Goal: Information Seeking & Learning: Learn about a topic

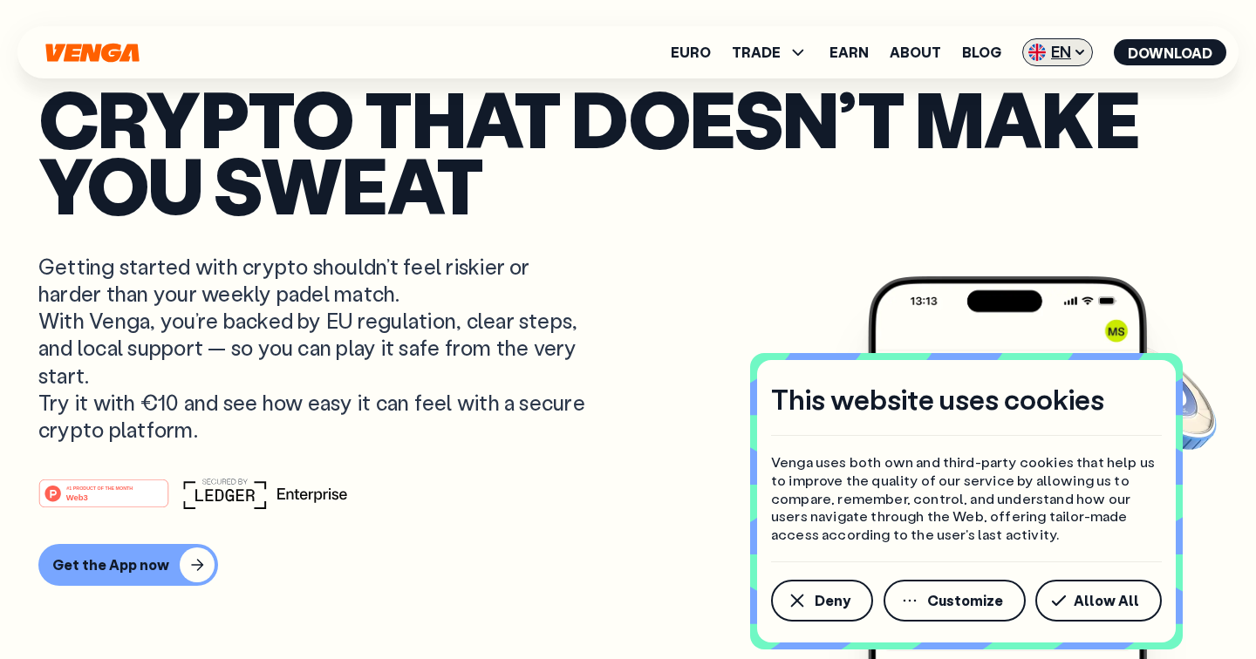
click at [1050, 55] on span "EN" at bounding box center [1057, 52] width 71 height 28
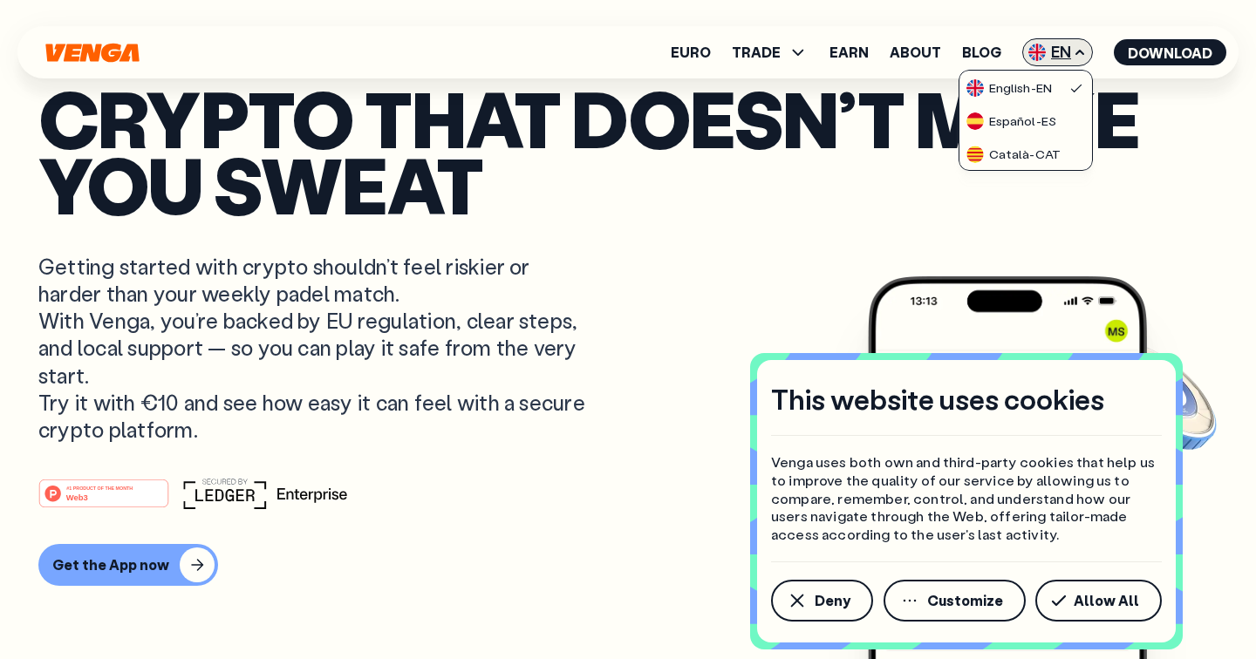
click at [1050, 55] on span "EN" at bounding box center [1057, 52] width 71 height 28
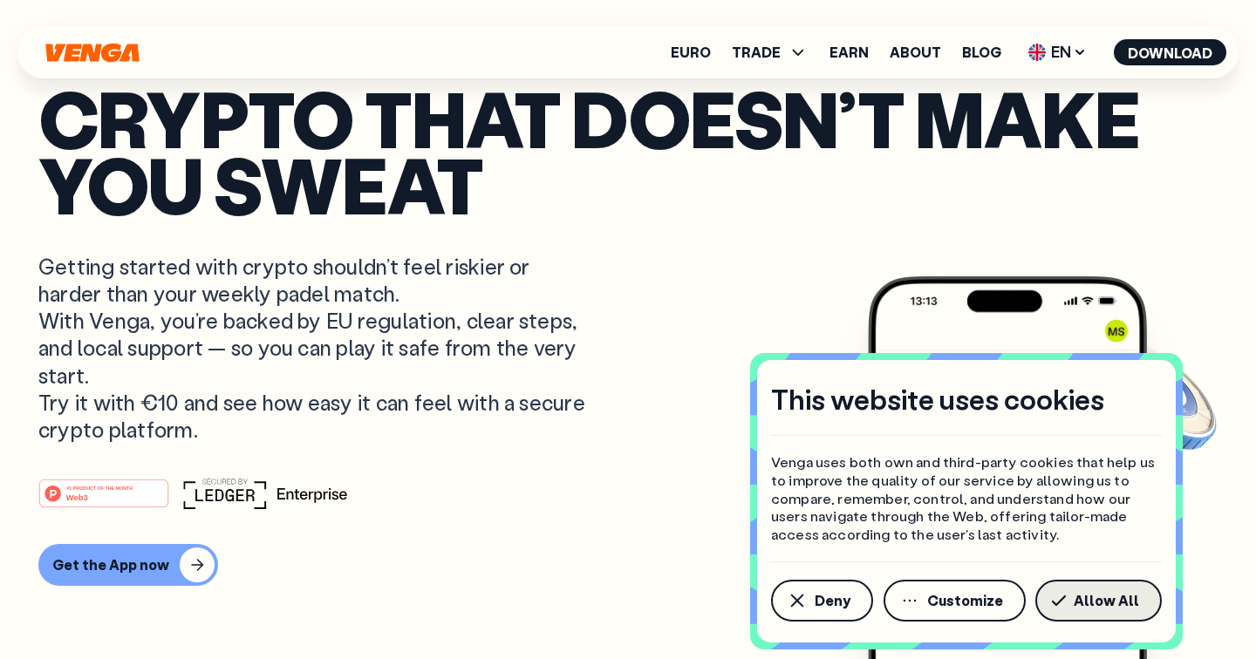
click at [1076, 603] on button "Allow All" at bounding box center [1098, 601] width 126 height 42
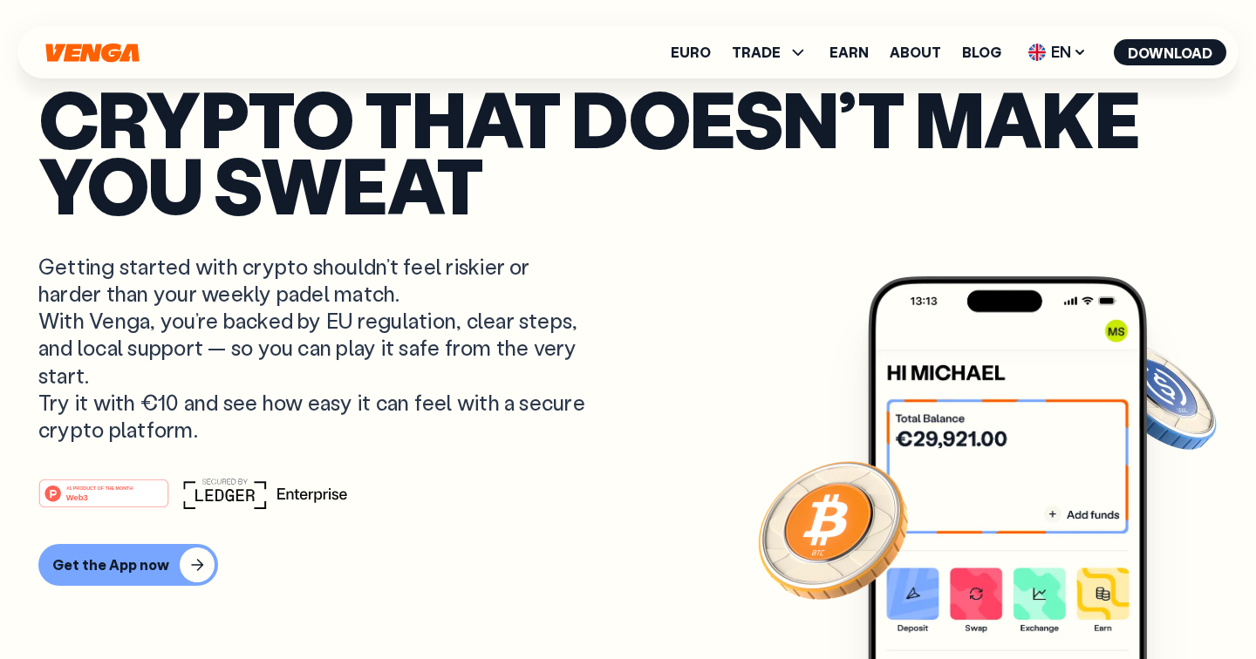
scroll to position [171, 0]
click at [748, 421] on article "Crypto that doesn’t make you sweat Getting started with crypto shouldn’t feel r…" at bounding box center [627, 365] width 1179 height 561
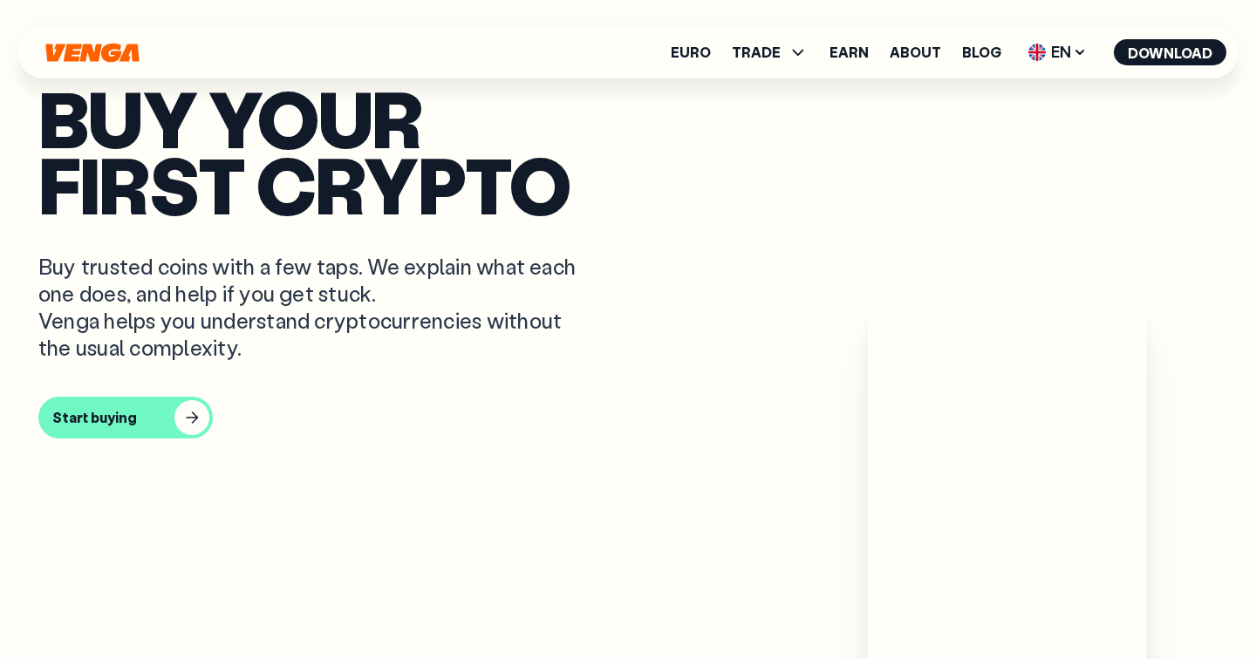
scroll to position [616, 0]
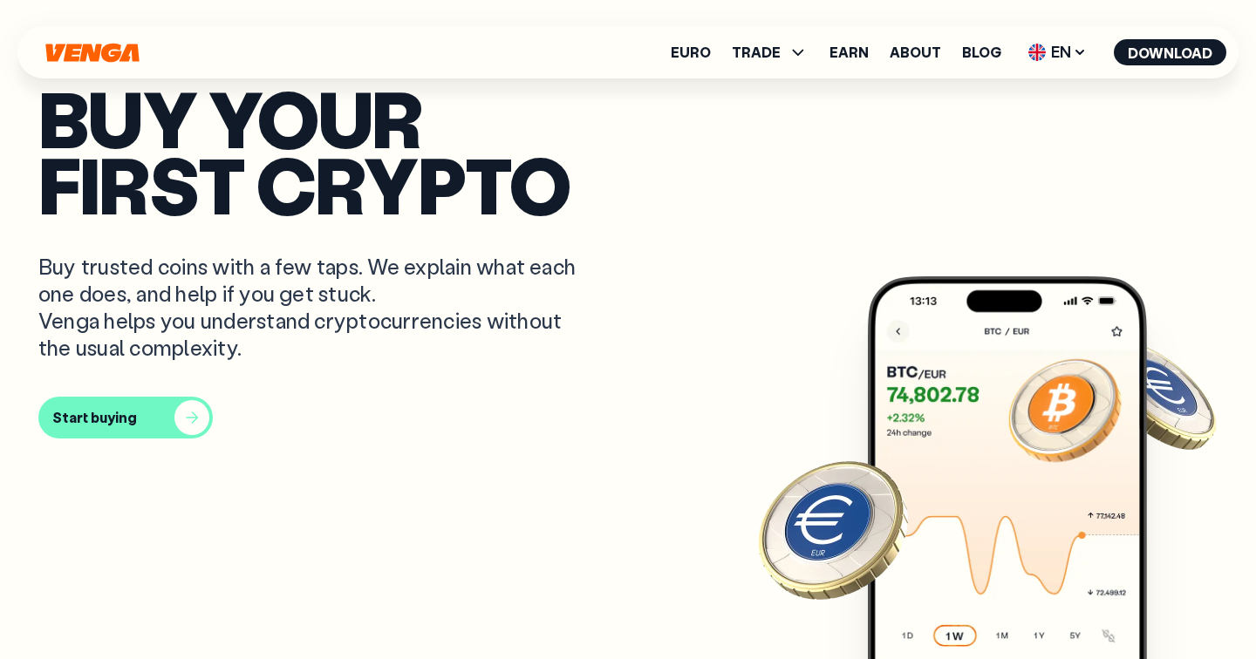
click at [155, 420] on button "Start buying" at bounding box center [125, 418] width 174 height 42
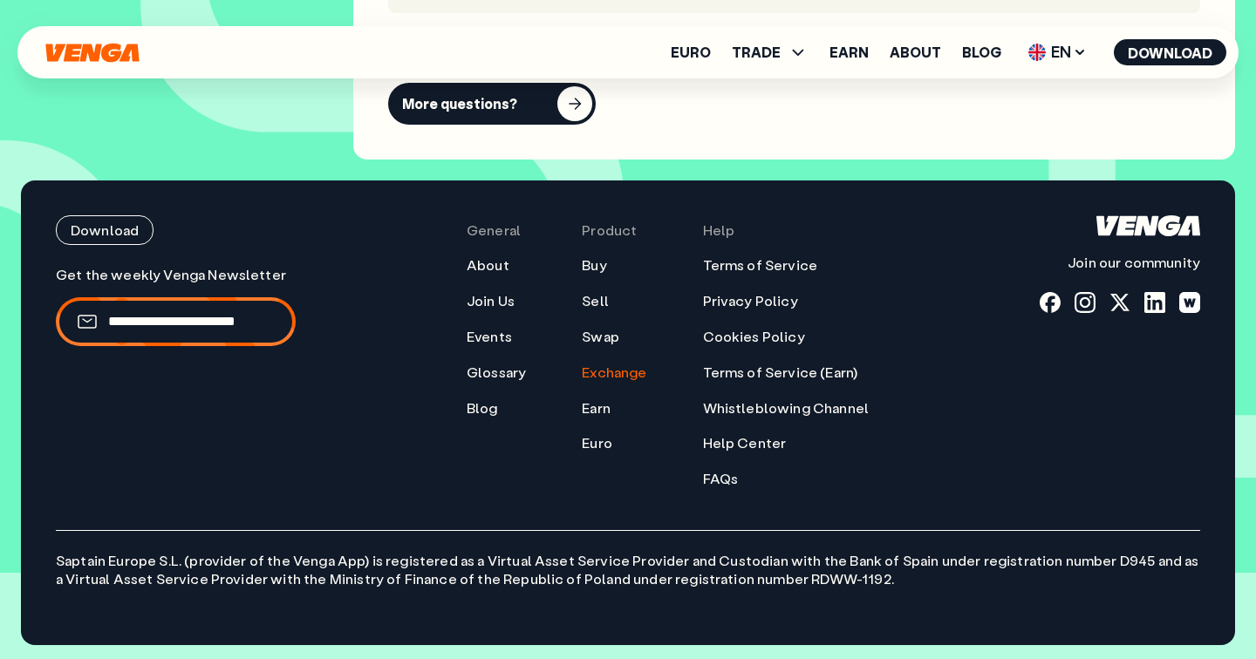
scroll to position [6193, 0]
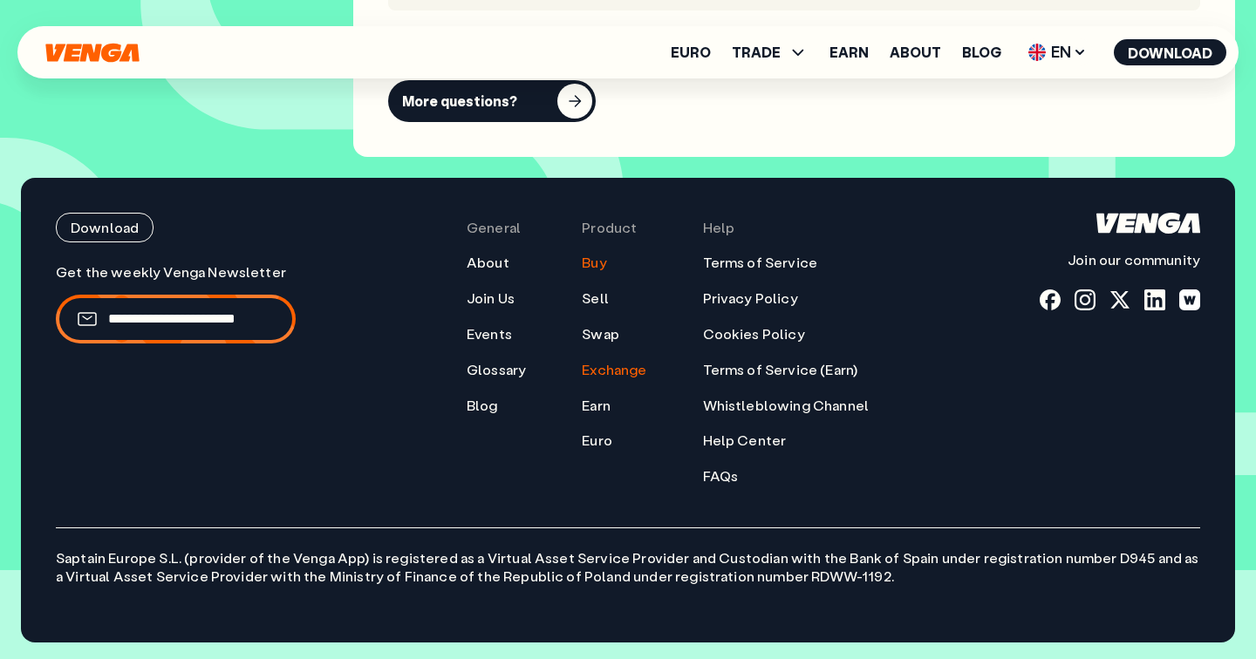
click at [596, 263] on link "Buy" at bounding box center [594, 263] width 24 height 18
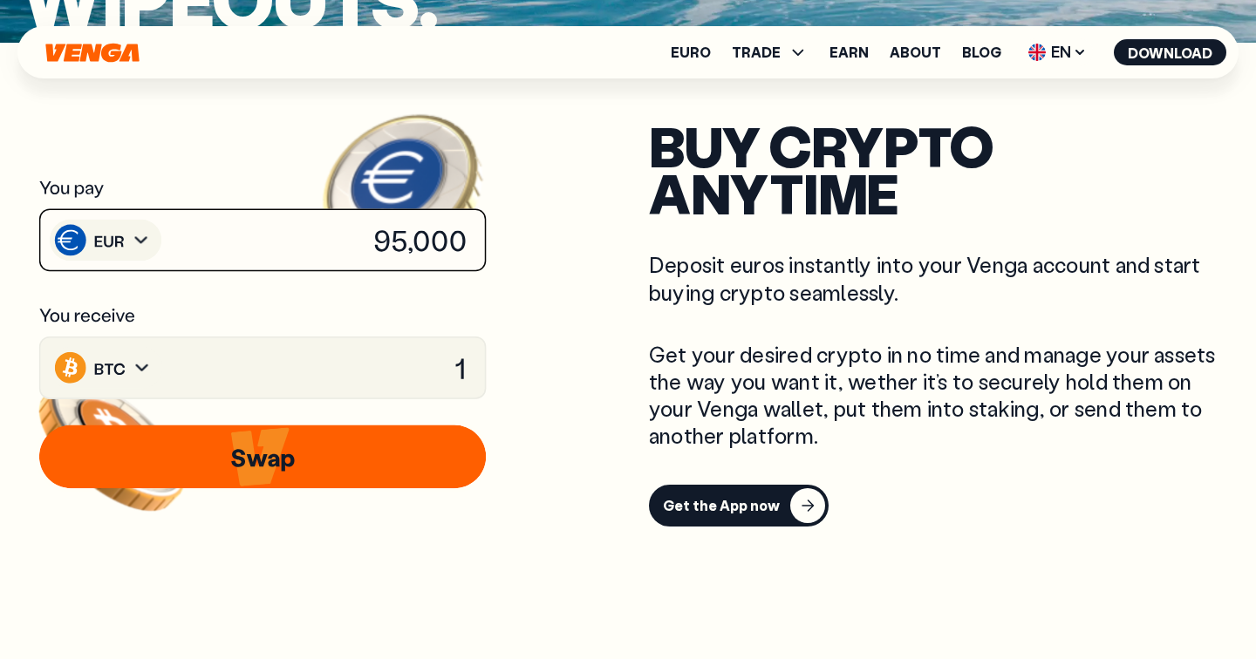
scroll to position [616, 0]
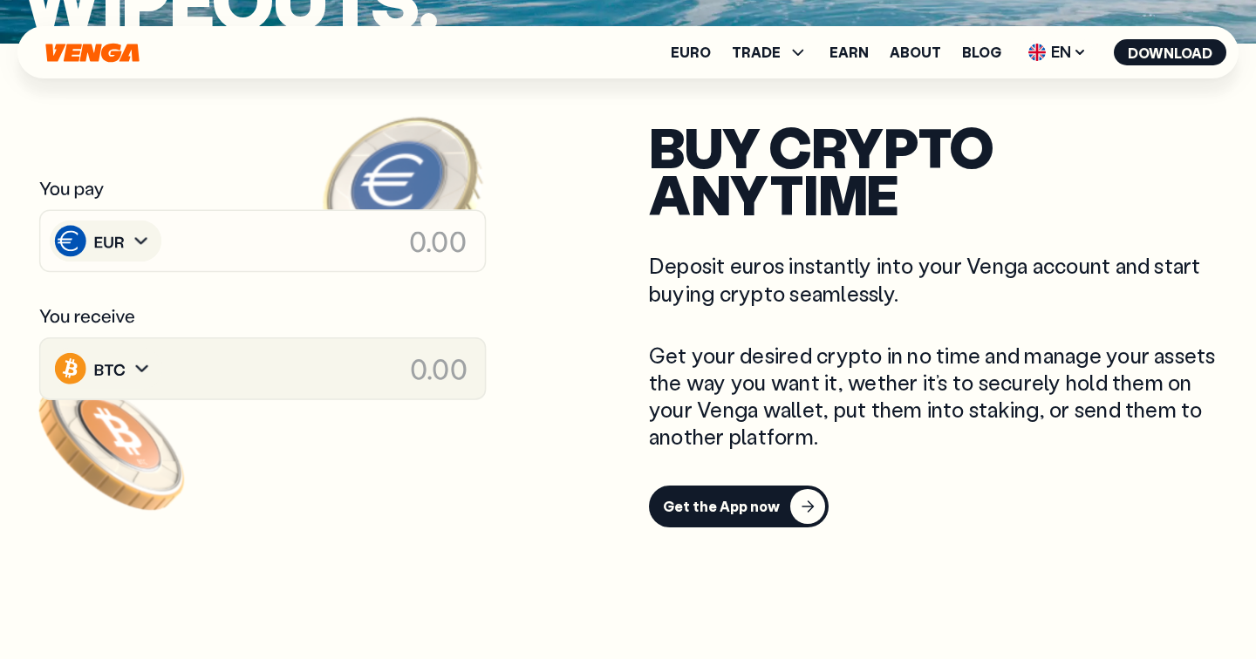
click at [292, 366] on icon at bounding box center [262, 369] width 450 height 65
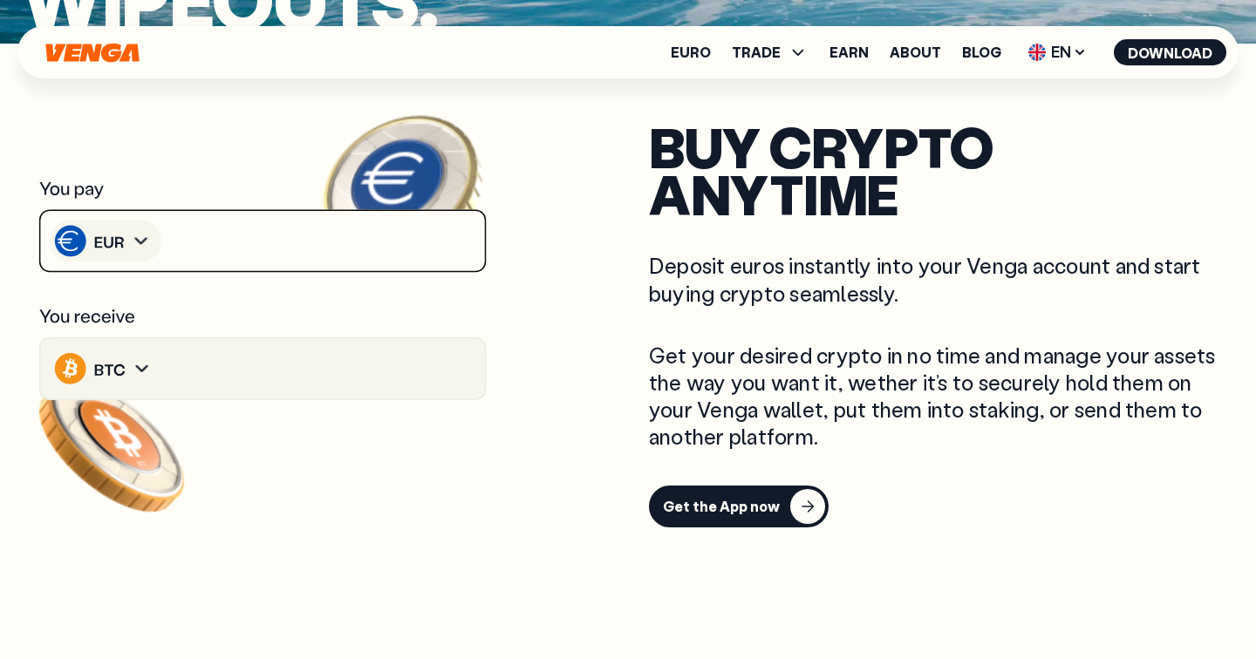
click at [289, 250] on icon at bounding box center [262, 240] width 450 height 65
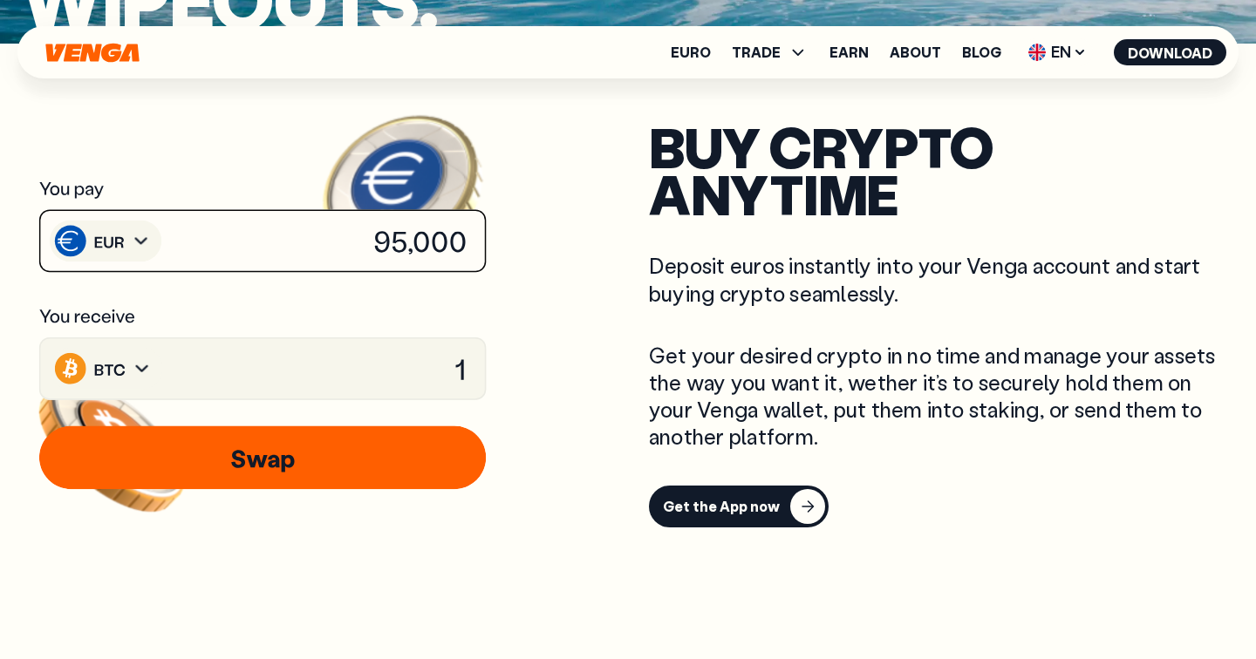
click at [371, 246] on icon at bounding box center [262, 240] width 450 height 65
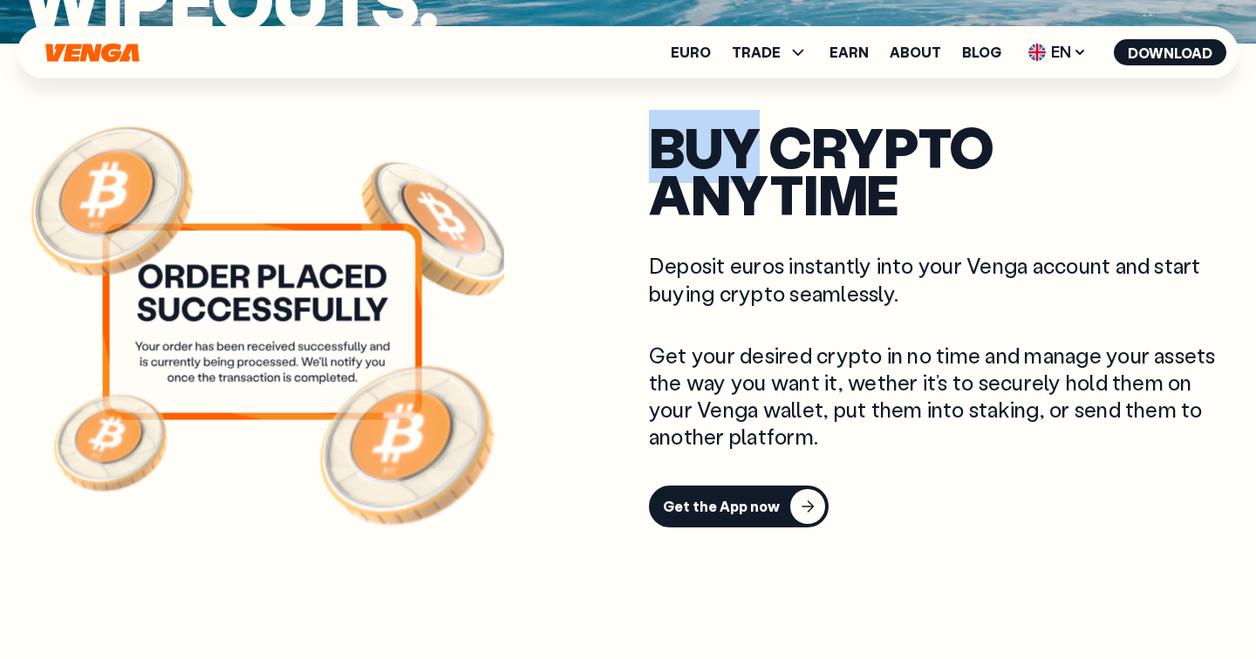
click at [448, 269] on image at bounding box center [435, 229] width 156 height 144
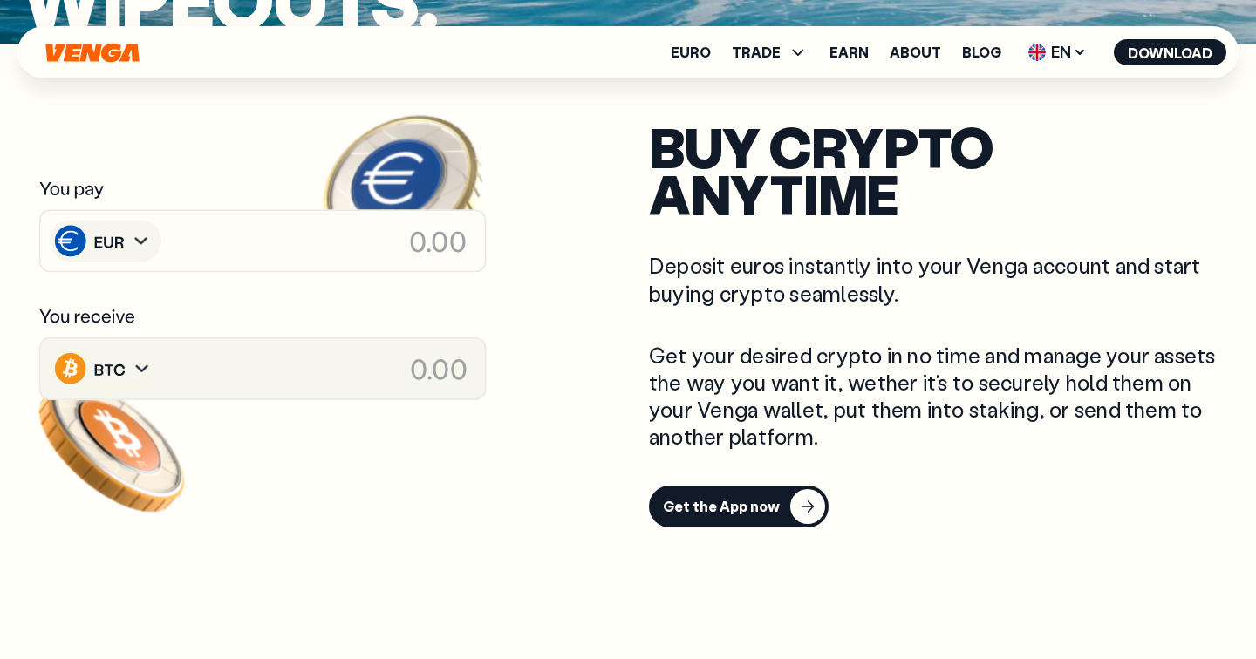
click at [117, 369] on icon at bounding box center [110, 368] width 32 height 21
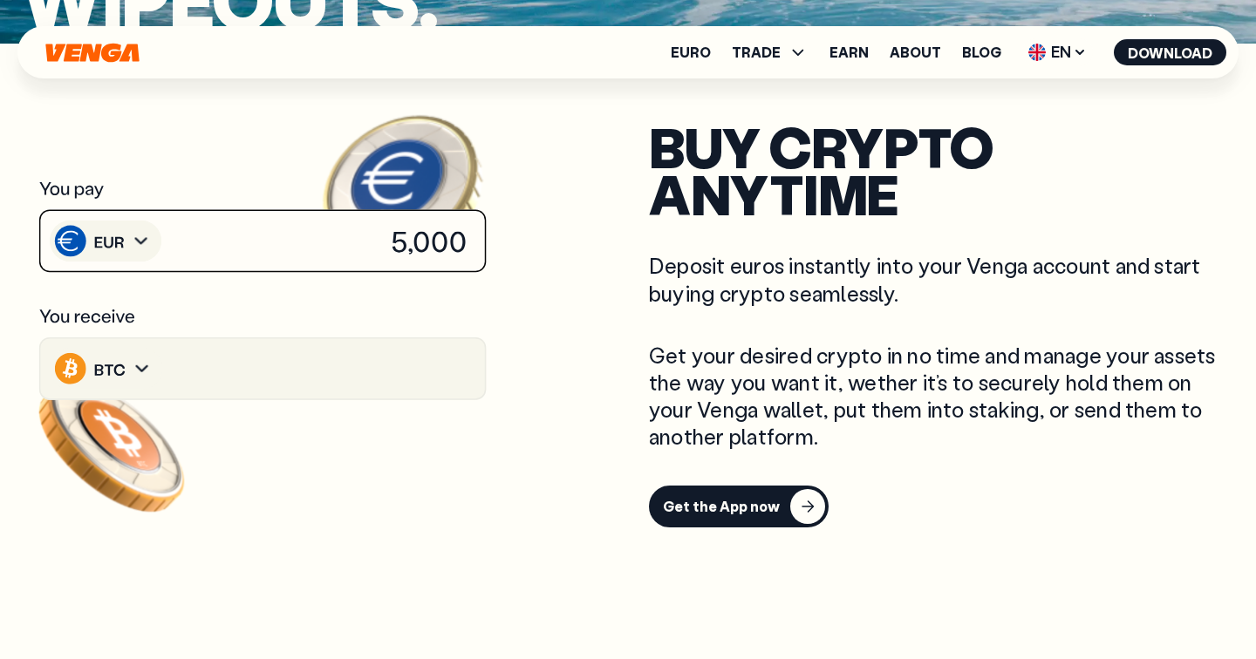
click at [155, 370] on image at bounding box center [141, 369] width 31 height 32
click at [129, 373] on image at bounding box center [141, 369] width 31 height 32
click at [109, 373] on icon at bounding box center [110, 368] width 32 height 21
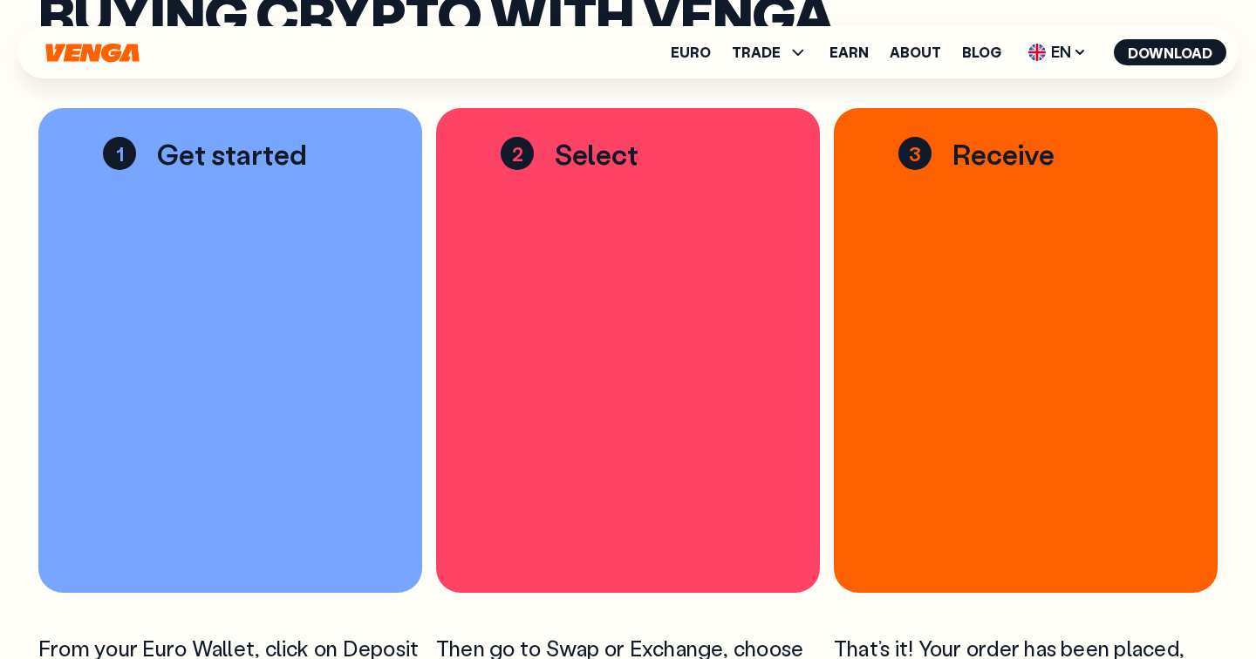
scroll to position [2508, 0]
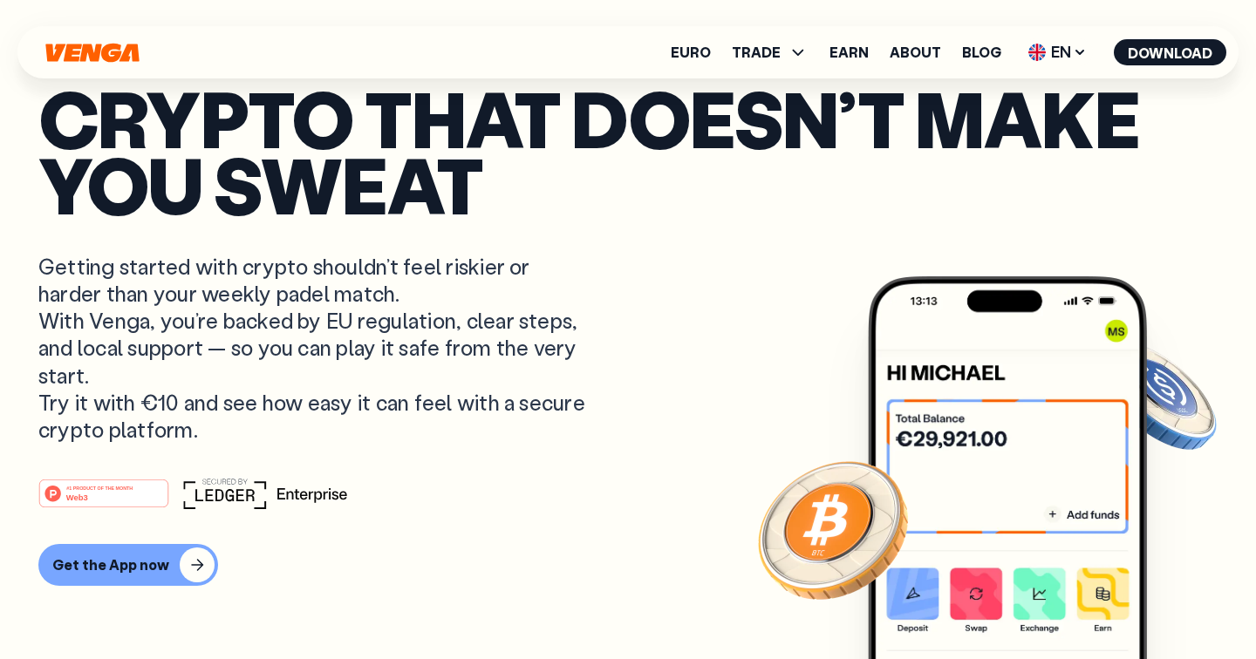
click at [701, 54] on link "Euro" at bounding box center [690, 52] width 40 height 14
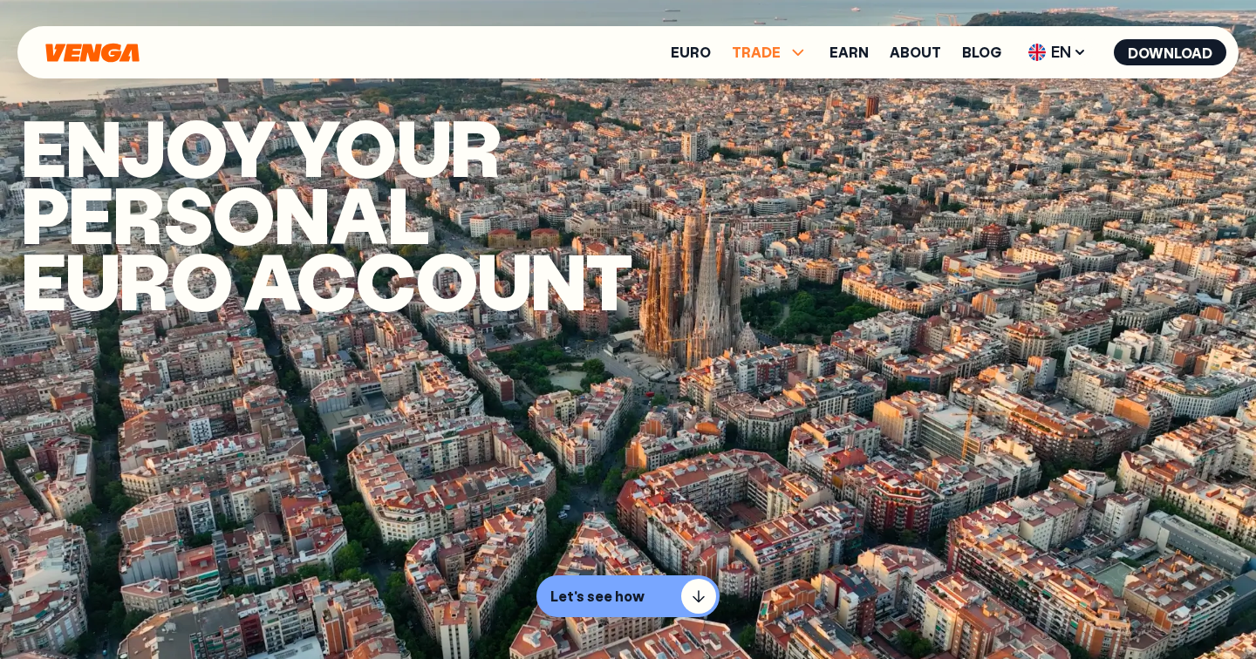
click at [773, 52] on span "TRADE" at bounding box center [756, 52] width 49 height 14
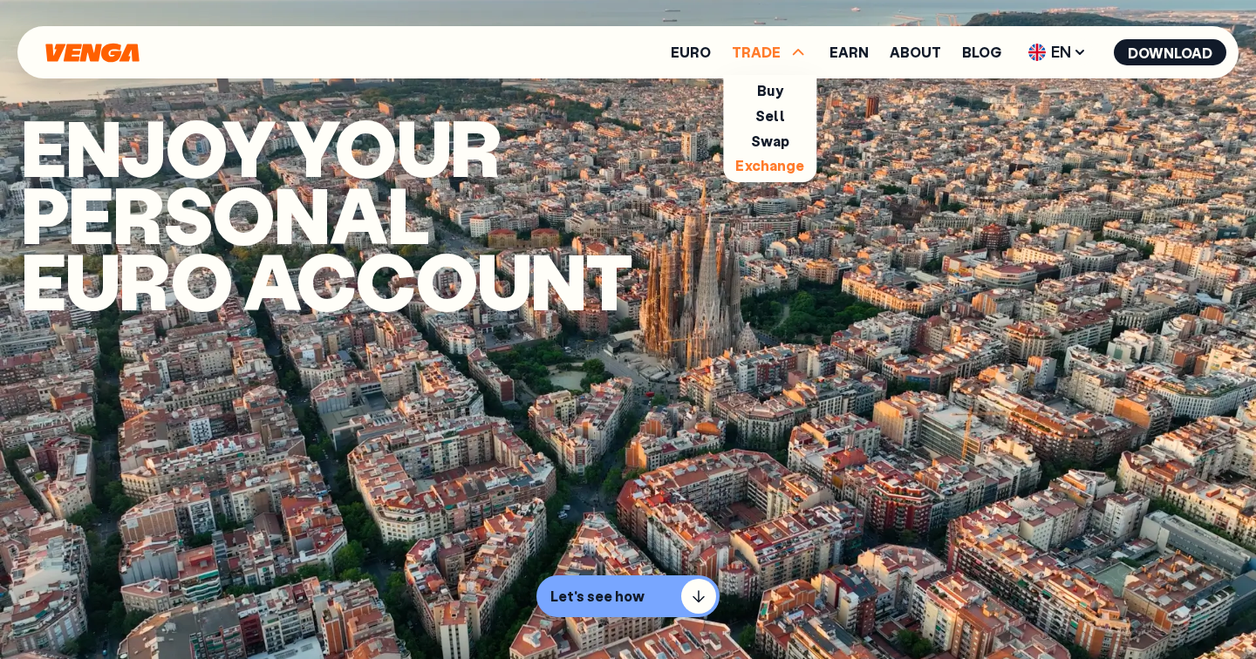
click at [780, 160] on link "Exchange" at bounding box center [769, 165] width 69 height 18
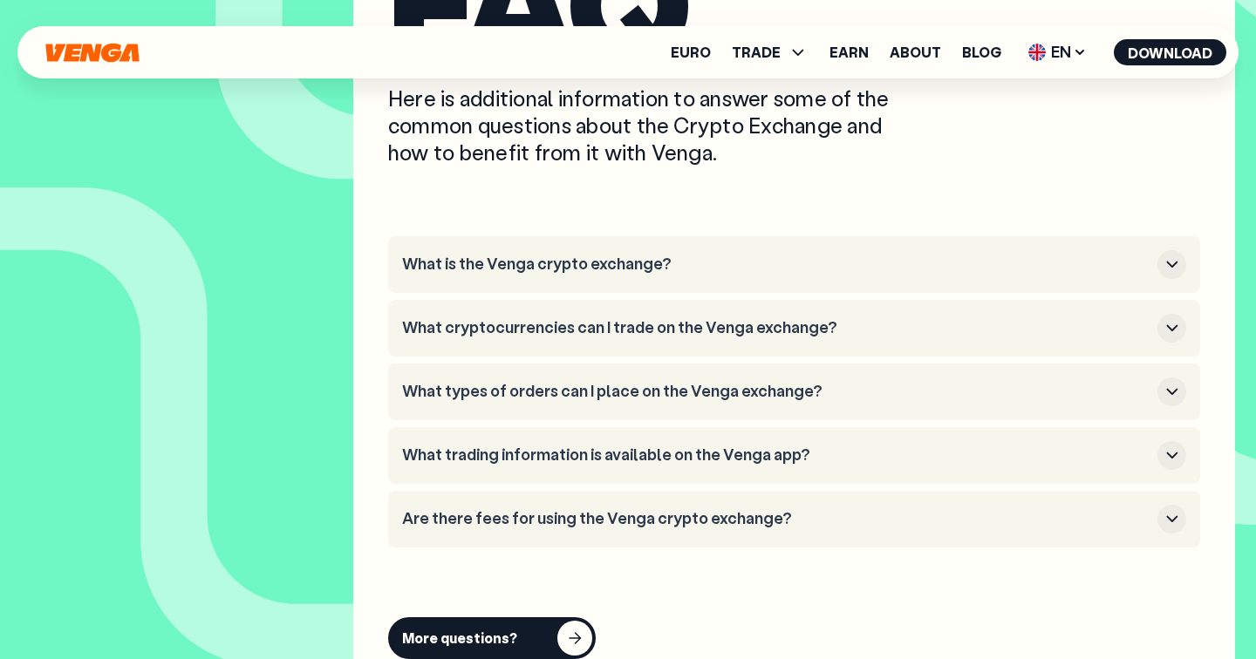
scroll to position [5657, 0]
click at [864, 254] on h3 "What is the Venga crypto exchange?" at bounding box center [776, 263] width 748 height 19
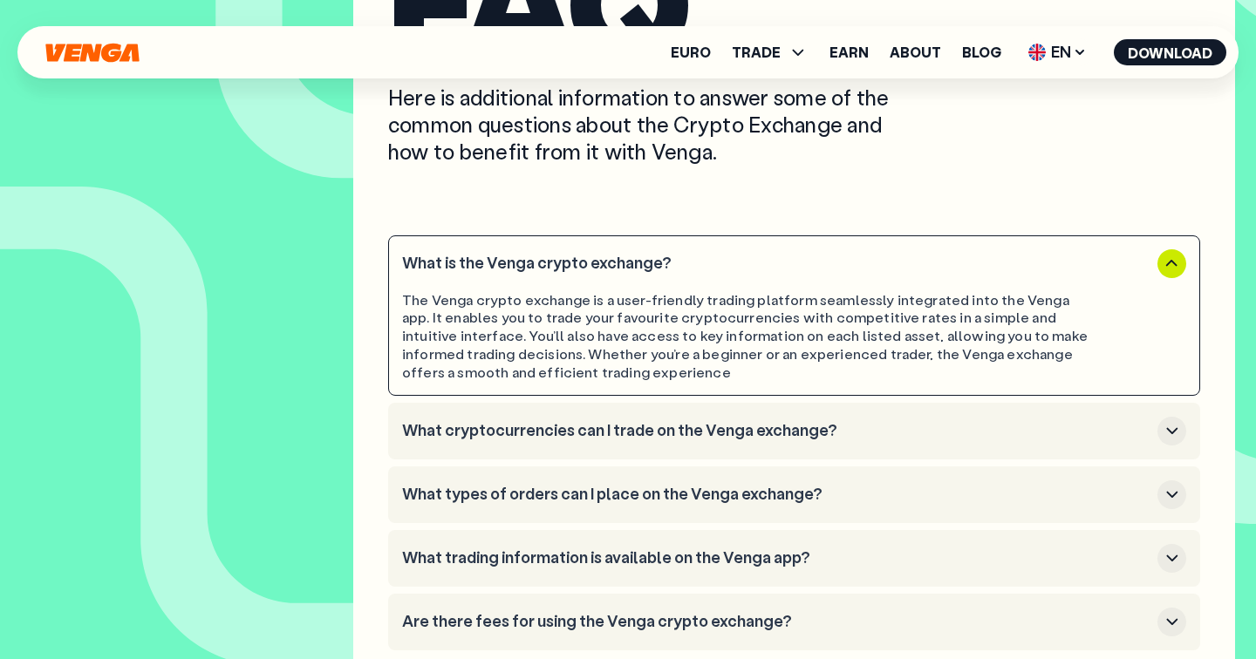
click at [842, 417] on button "What cryptocurrencies can I trade on the Venga exchange?" at bounding box center [794, 431] width 784 height 29
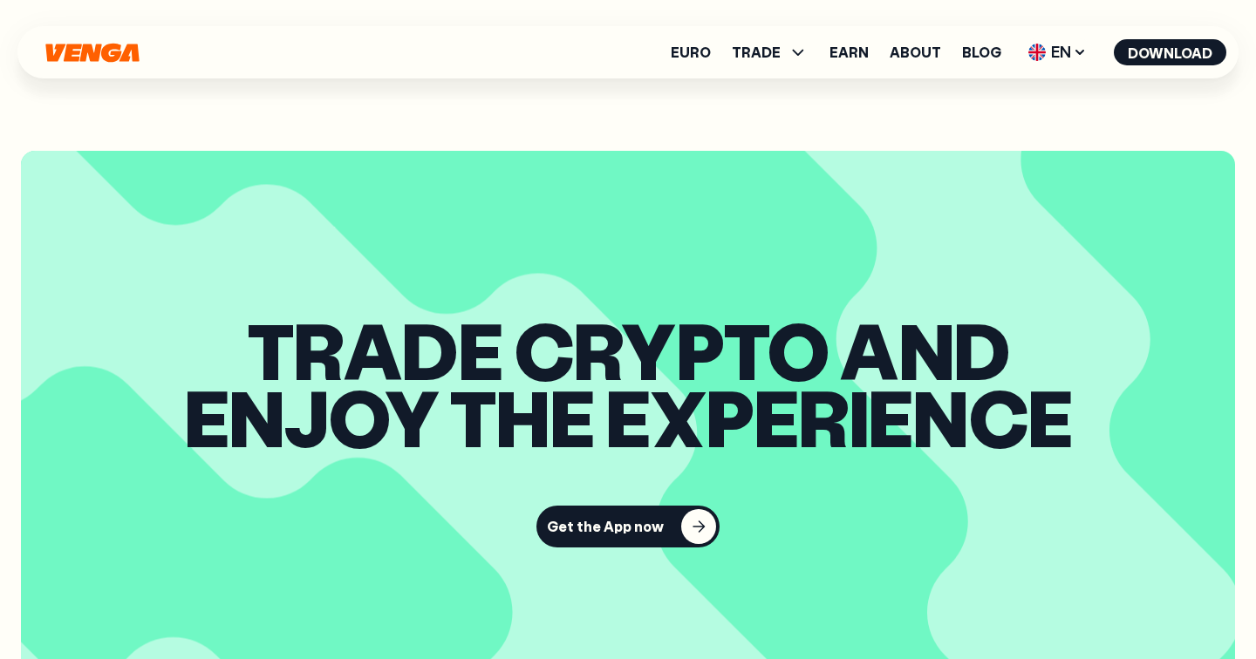
scroll to position [2475, 0]
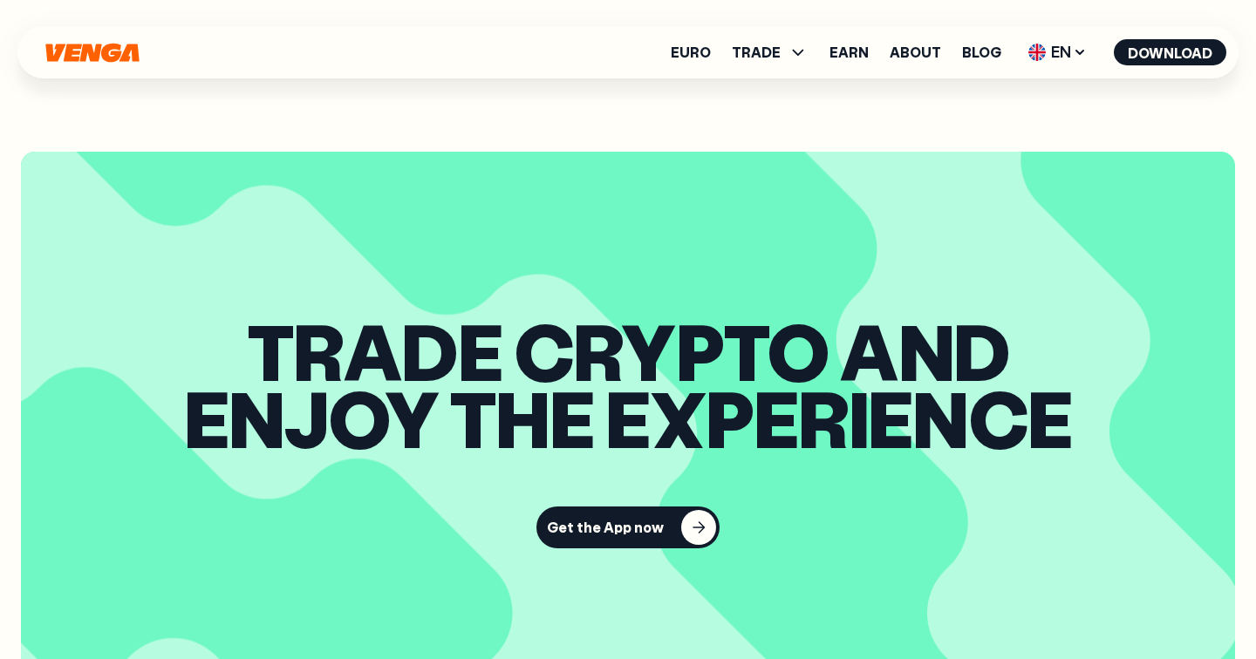
click at [588, 528] on div "Get the App now" at bounding box center [605, 528] width 117 height 14
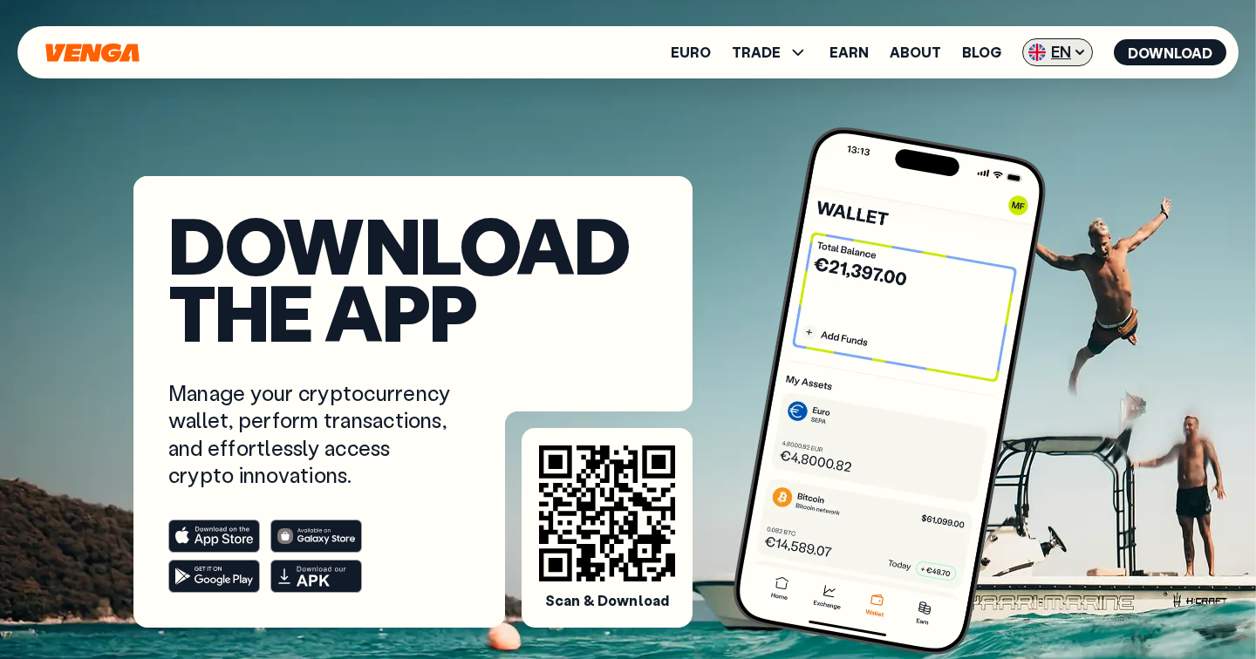
click at [1054, 51] on span "EN" at bounding box center [1057, 52] width 71 height 28
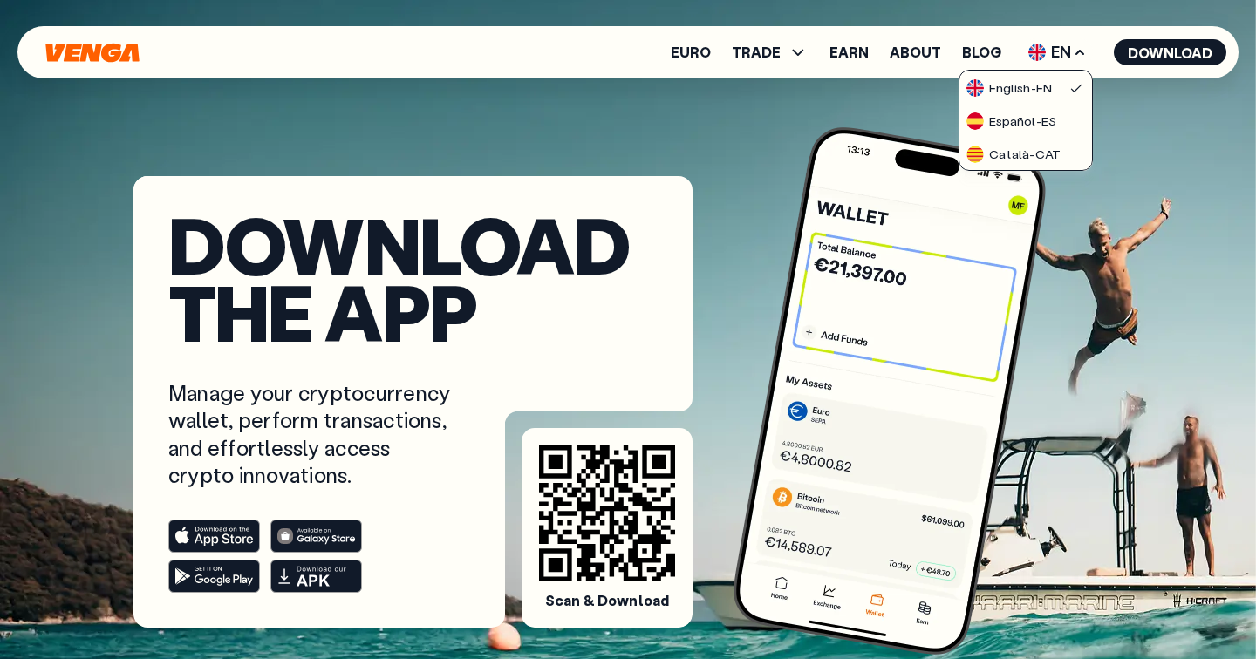
click at [751, 291] on img at bounding box center [889, 391] width 324 height 540
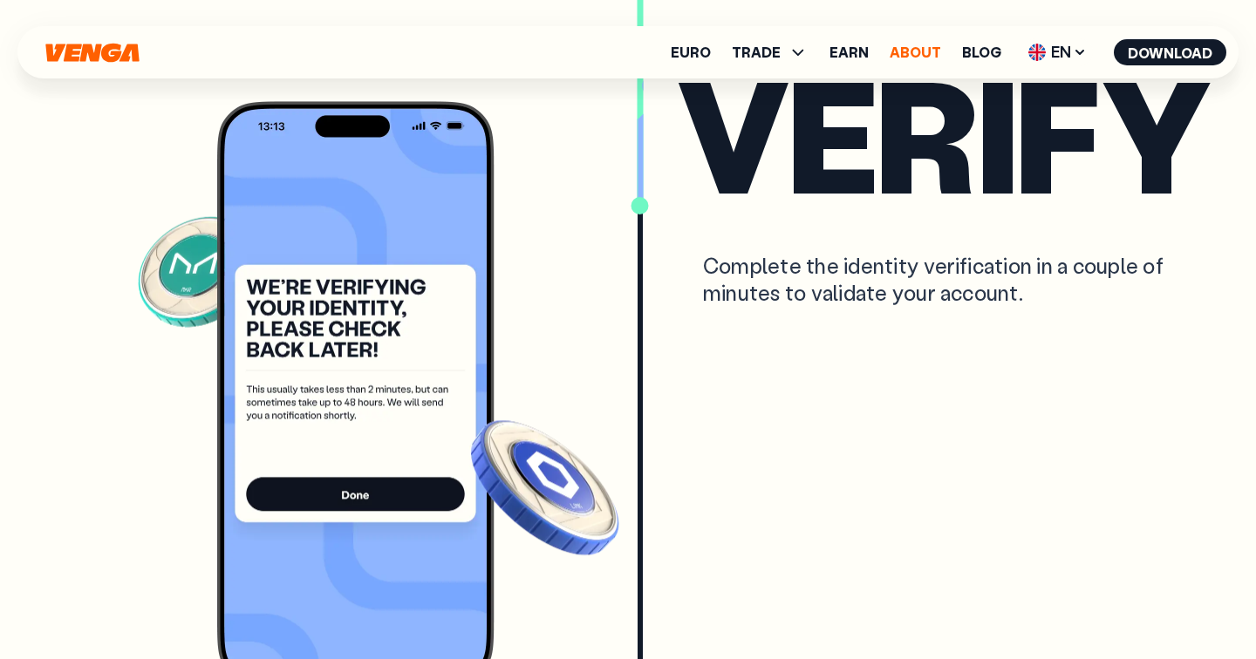
scroll to position [3795, 0]
click at [912, 55] on link "About" at bounding box center [914, 52] width 51 height 14
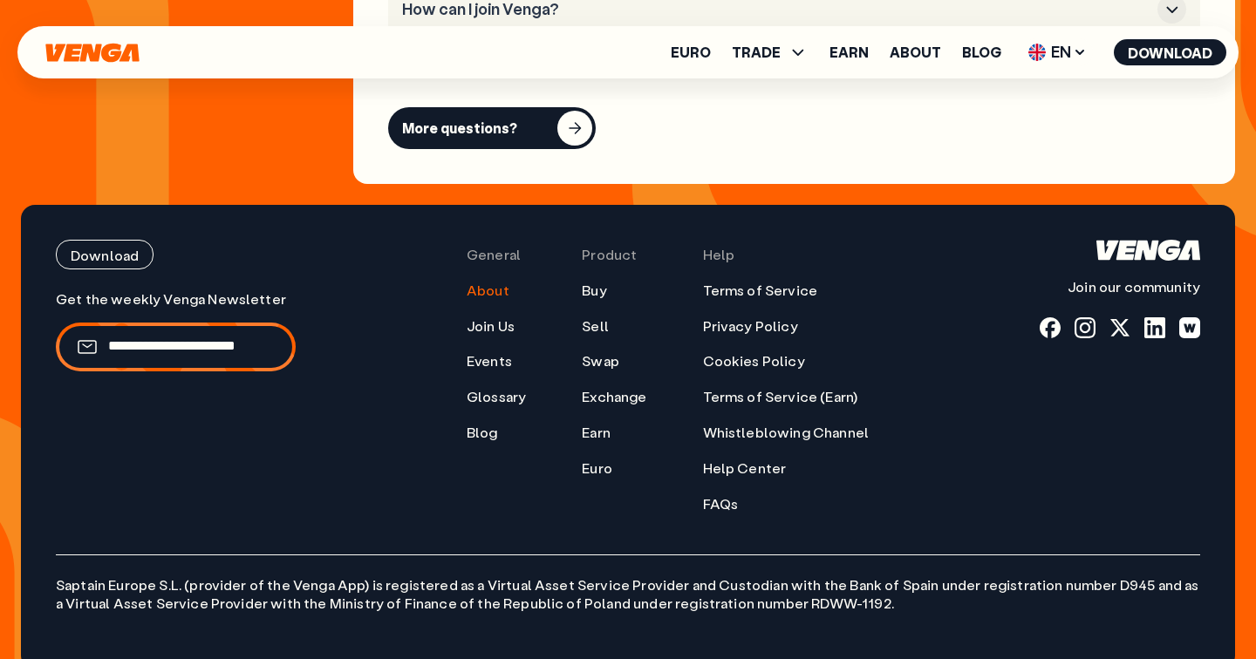
scroll to position [6992, 0]
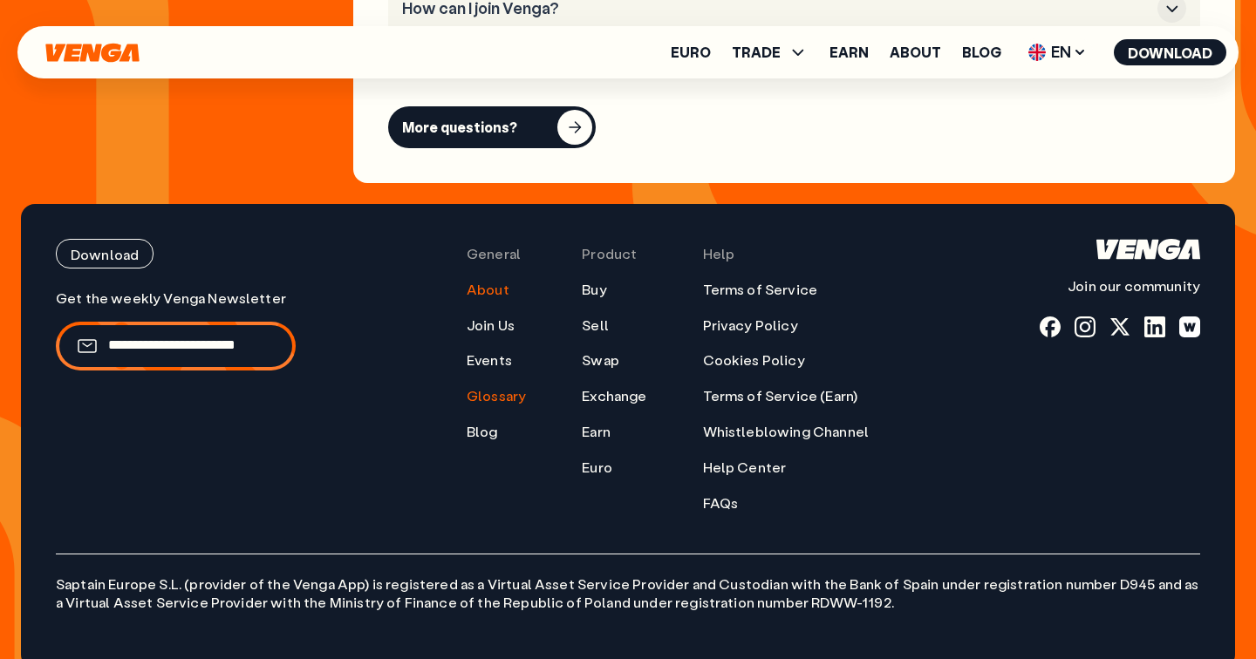
click at [491, 387] on link "Glossary" at bounding box center [495, 396] width 59 height 18
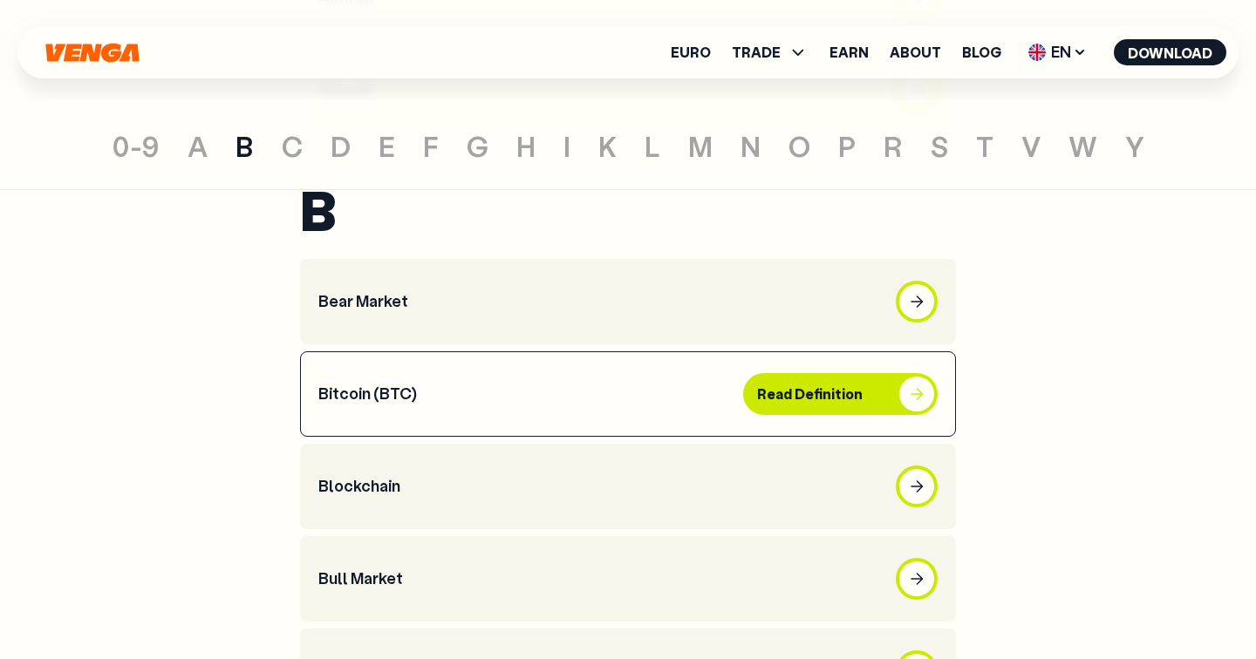
scroll to position [916, 0]
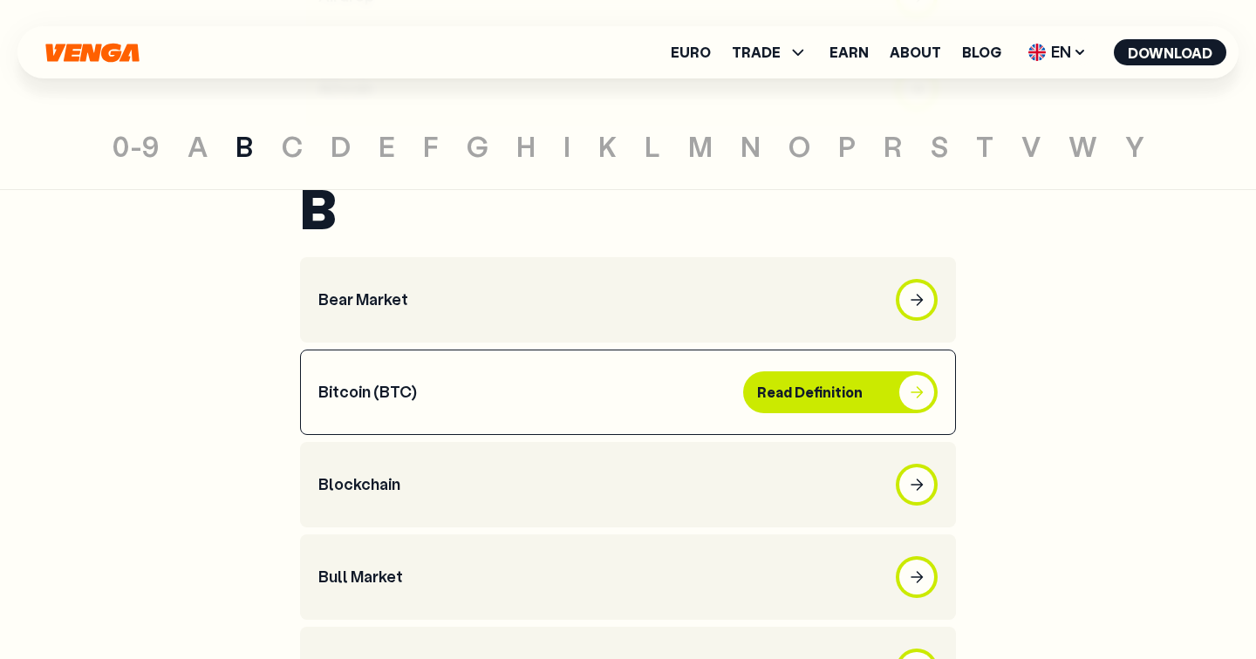
click at [509, 388] on article "Bitcoin (BTC) Read Definition" at bounding box center [628, 392] width 656 height 85
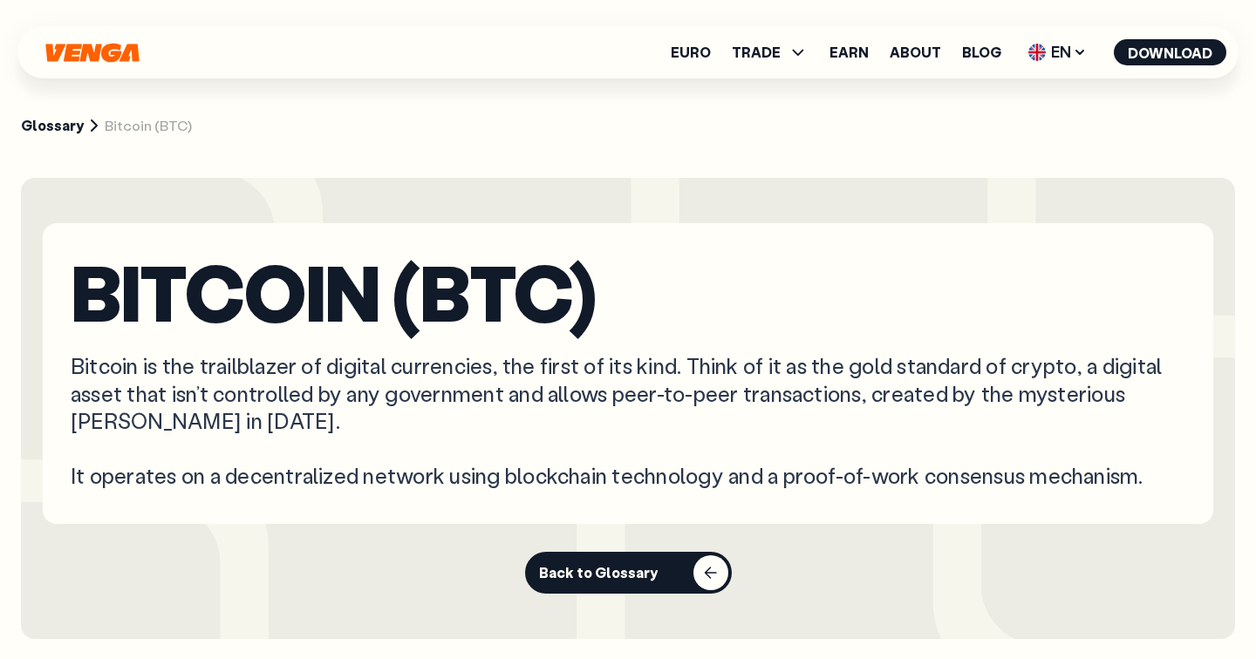
click at [56, 52] on icon "Home" at bounding box center [91, 52] width 93 height 19
